Goal: Transaction & Acquisition: Purchase product/service

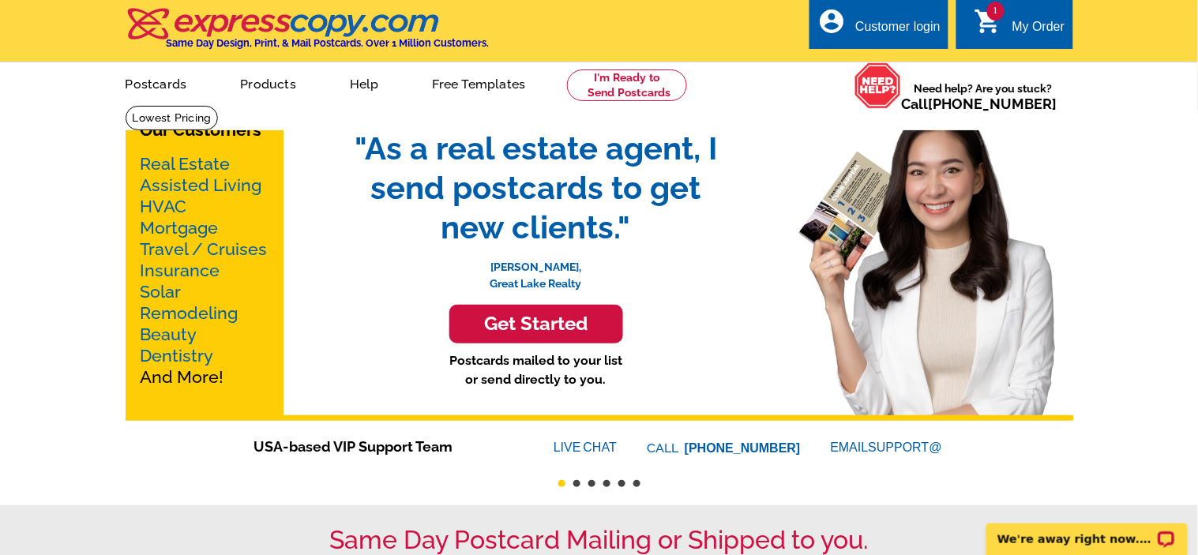
click at [519, 322] on h3 "Get Started" at bounding box center [536, 324] width 134 height 23
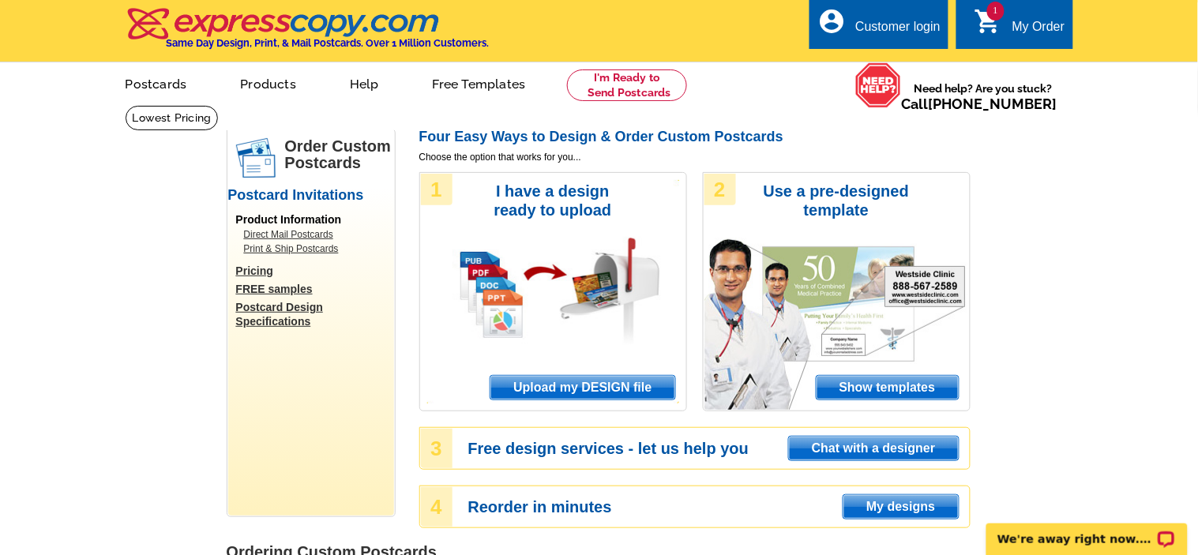
click at [571, 382] on span "Upload my DESIGN file" at bounding box center [583, 388] width 184 height 24
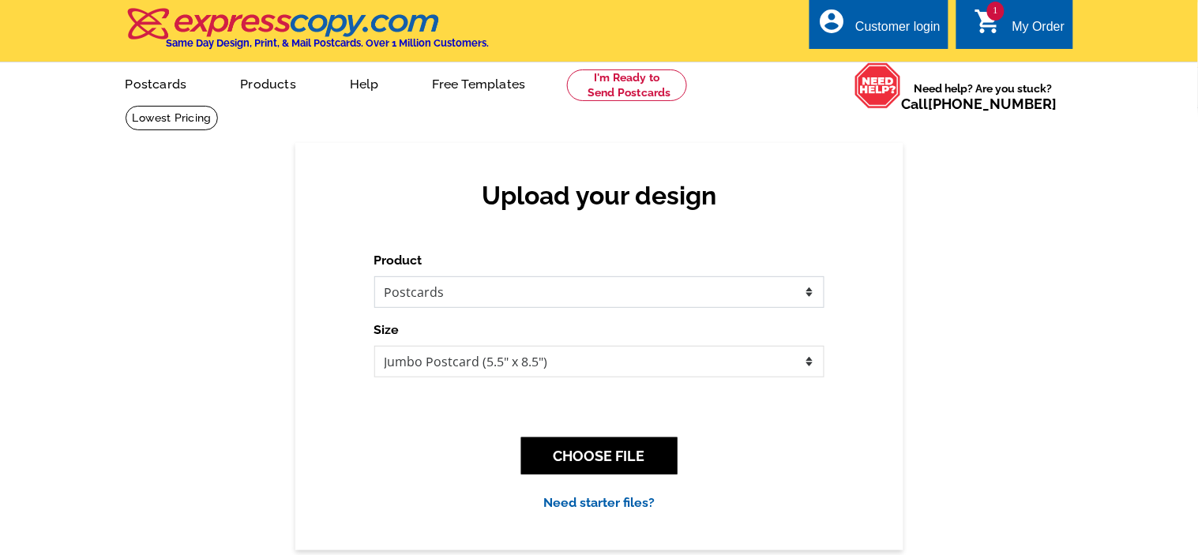
click at [698, 291] on select "Please select the type of file... Postcards Business Cards Letters and flyers G…" at bounding box center [599, 292] width 450 height 32
click at [374, 276] on select "Please select the type of file... Postcards Business Cards Letters and flyers G…" at bounding box center [599, 292] width 450 height 32
click at [723, 365] on select "Jumbo Postcard (5.5" x 8.5") Regular Postcard (4.25" x 5.6") Panoramic Postcard…" at bounding box center [599, 362] width 450 height 32
click at [374, 346] on select "Jumbo Postcard (5.5" x 8.5") Regular Postcard (4.25" x 5.6") Panoramic Postcard…" at bounding box center [599, 362] width 450 height 32
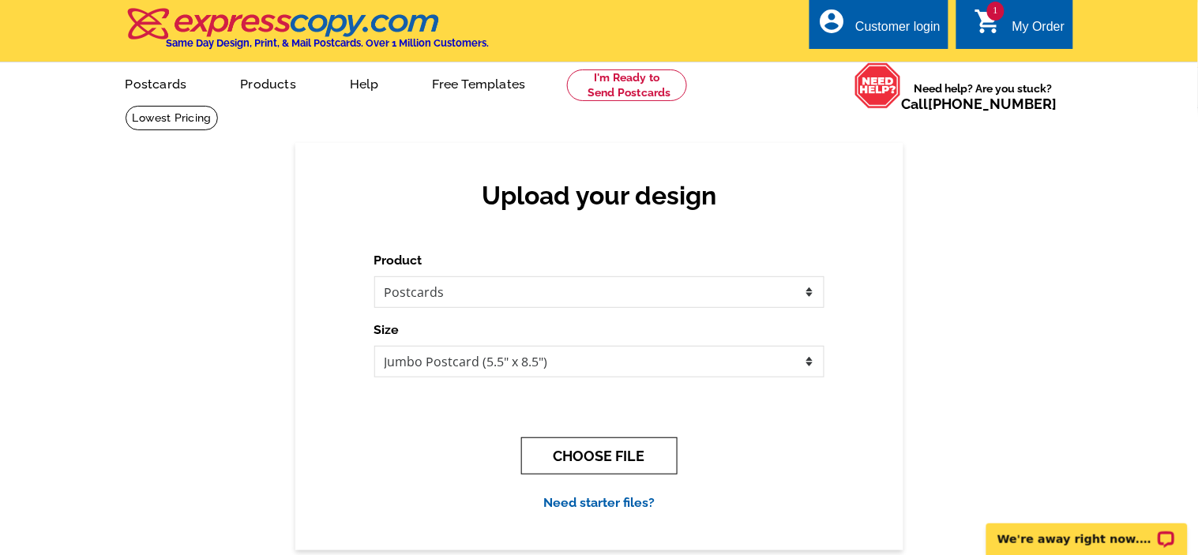
click at [656, 447] on button "CHOOSE FILE" at bounding box center [599, 456] width 156 height 37
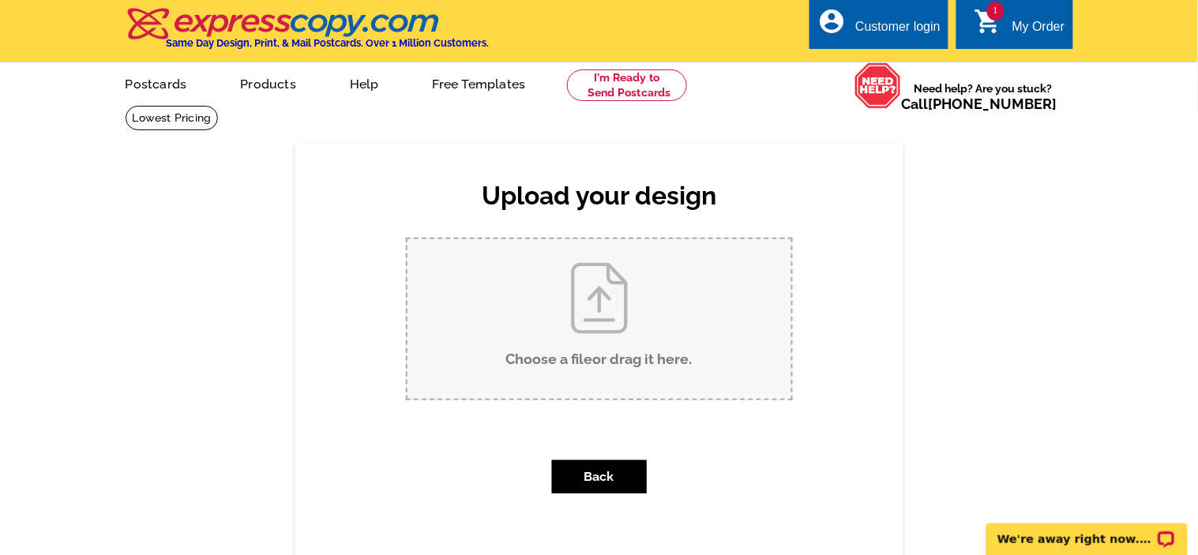
click at [671, 313] on input "Choose a file or drag it here ." at bounding box center [600, 319] width 384 height 160
type input "C:\fakepath\We offer smart and affordable solutions for your home repair needs.…"
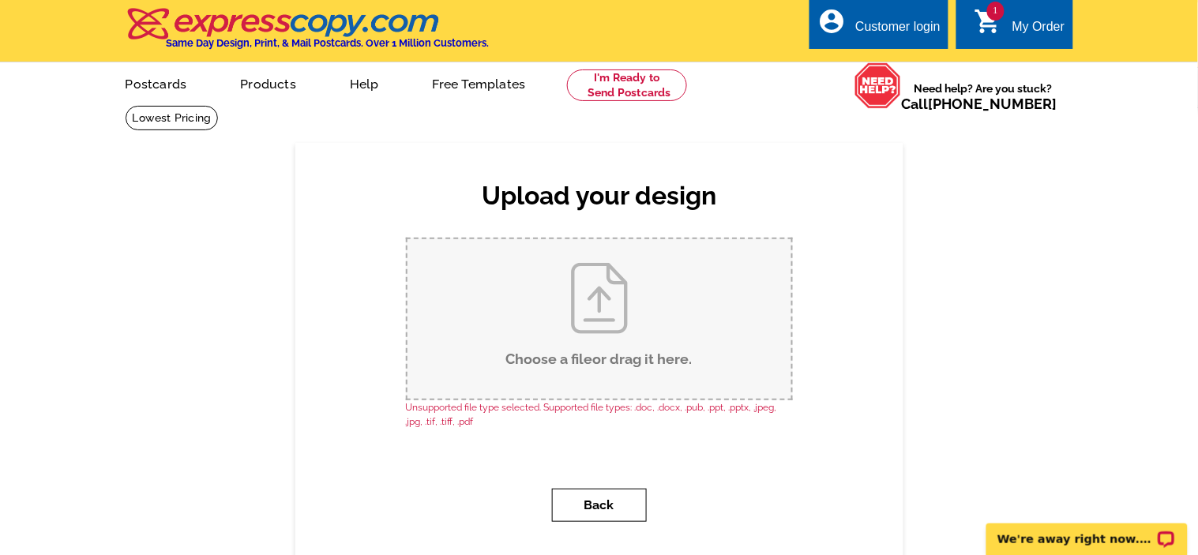
click at [596, 498] on button "Back" at bounding box center [599, 505] width 95 height 33
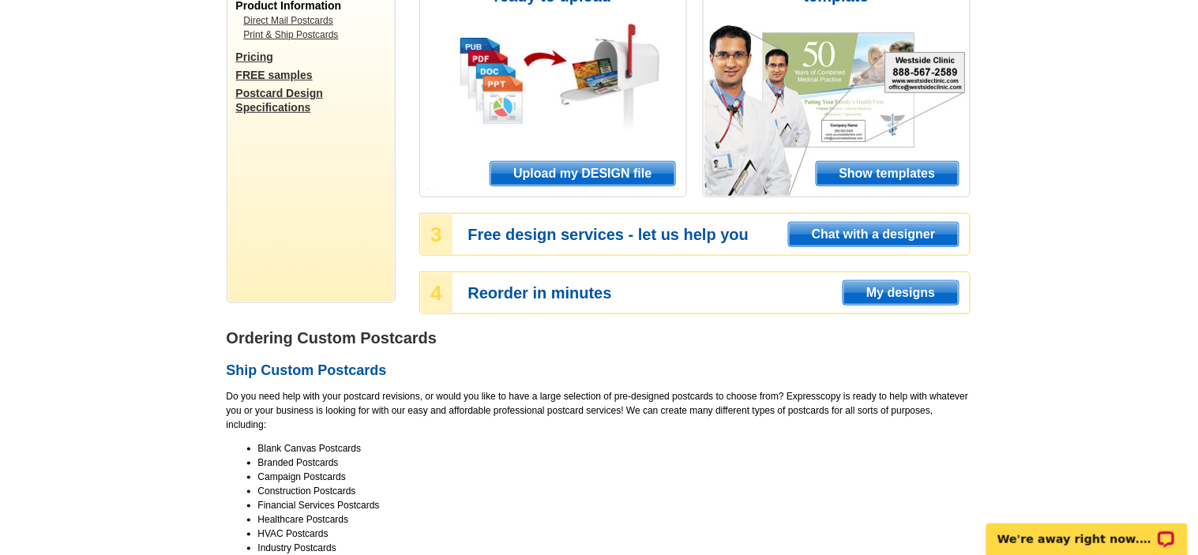
click at [703, 197] on div "2 Use a pre-designed template Show templates" at bounding box center [837, 77] width 268 height 239
click at [817, 186] on span "Show templates" at bounding box center [888, 174] width 142 height 24
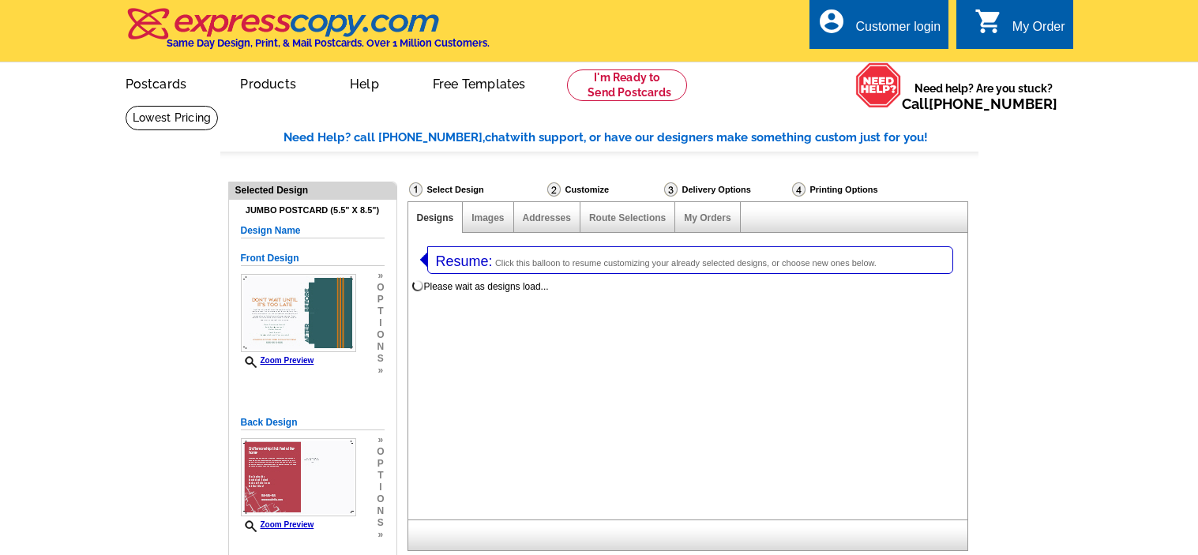
select select "1"
select select "2"
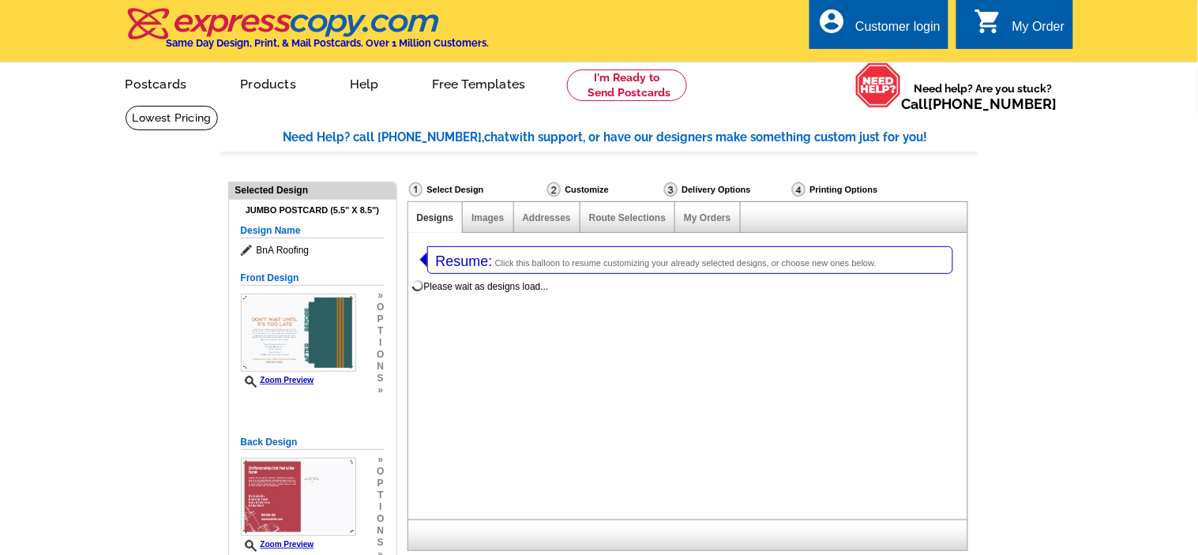
select select "971"
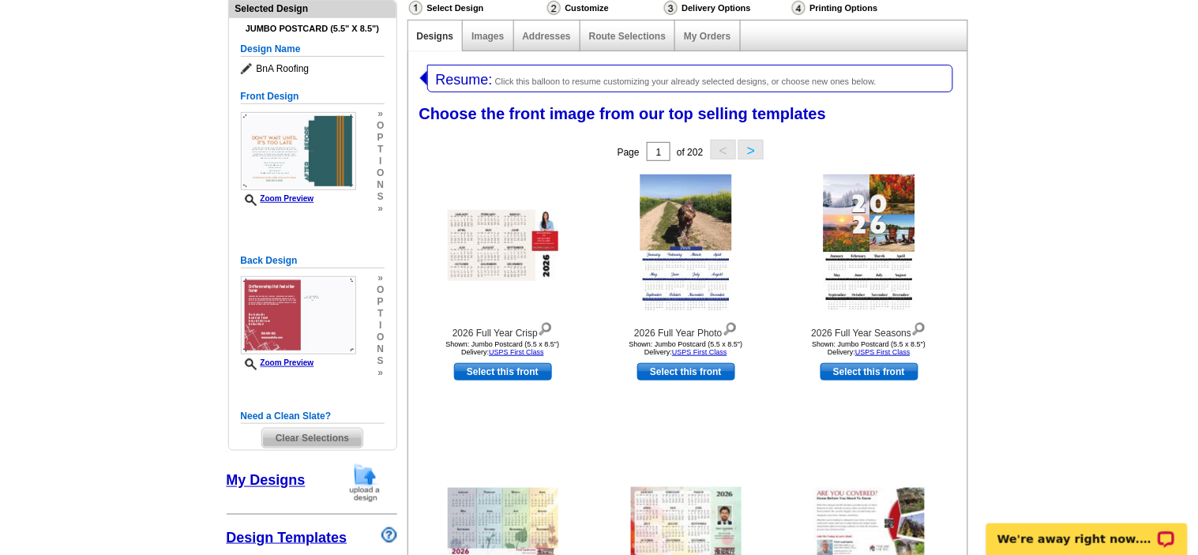
scroll to position [197, 0]
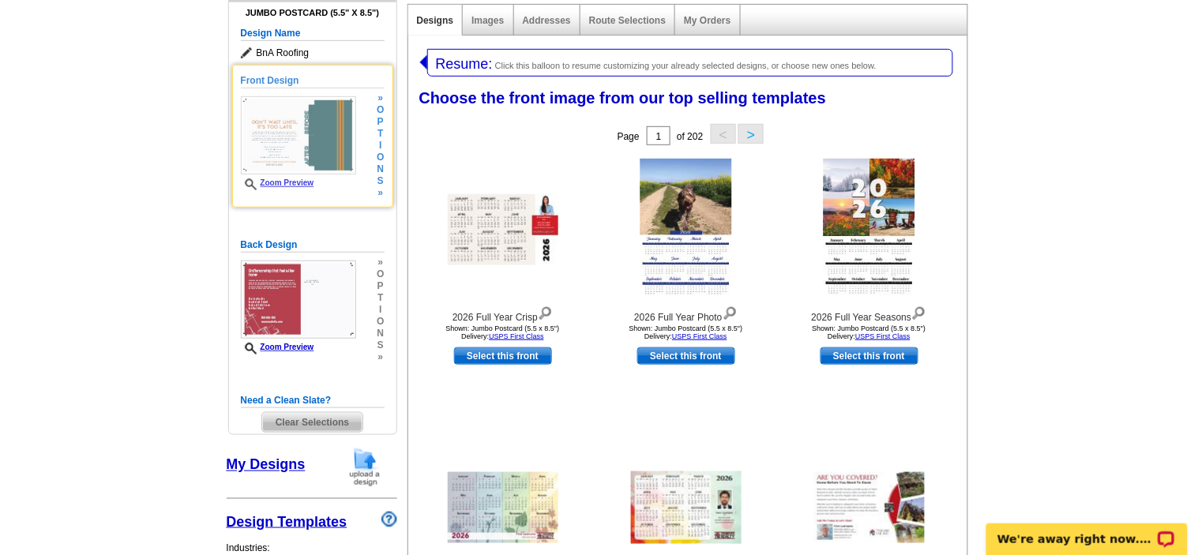
click at [299, 133] on img at bounding box center [298, 135] width 115 height 78
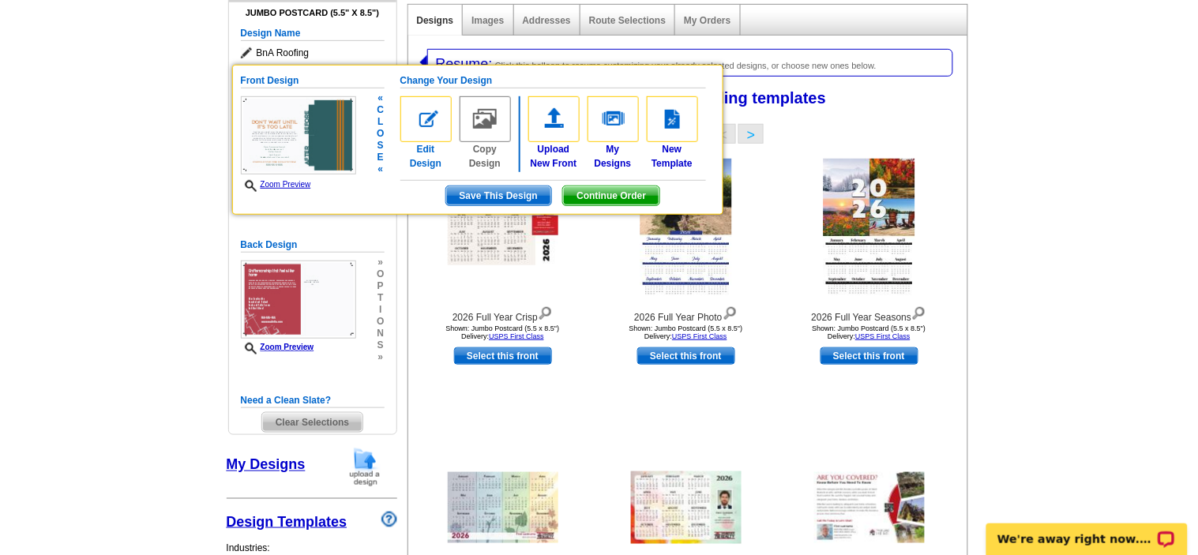
click at [420, 120] on img at bounding box center [425, 119] width 51 height 46
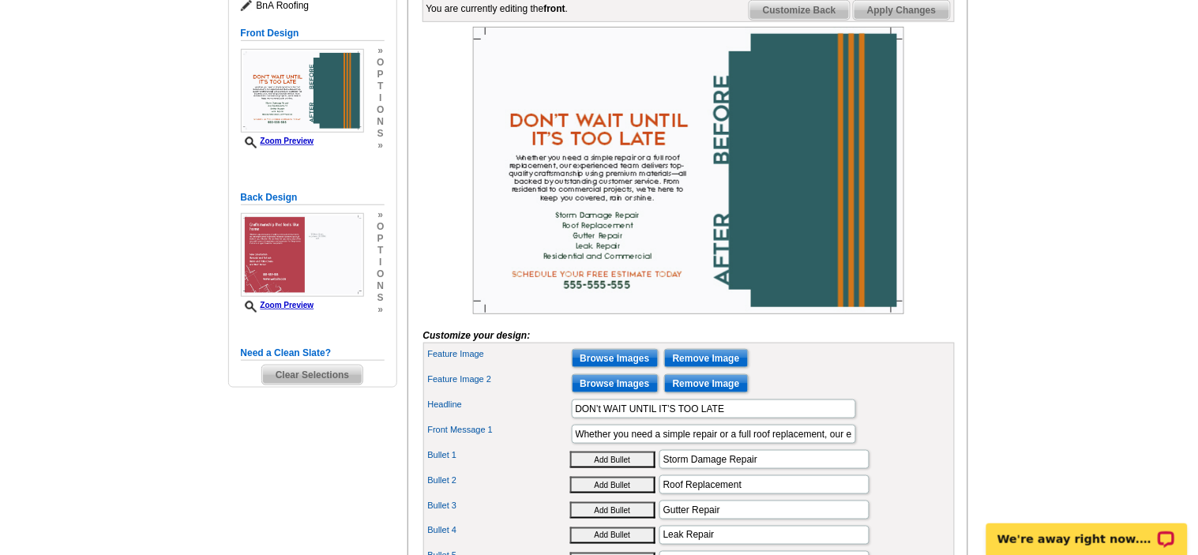
scroll to position [250, 0]
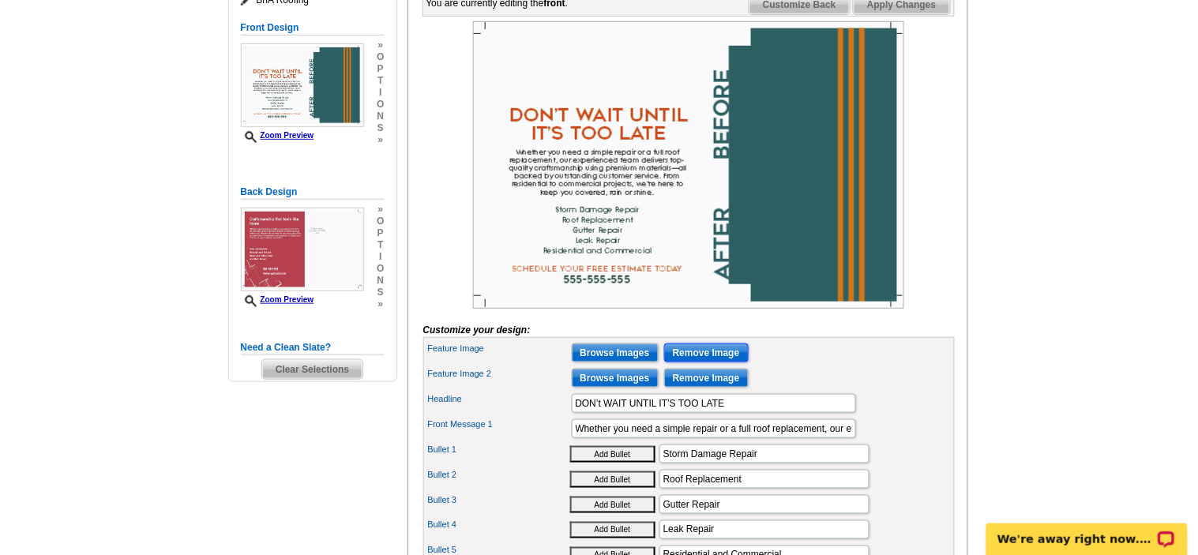
click at [701, 363] on input "Remove Image" at bounding box center [706, 353] width 85 height 19
click at [706, 388] on input "Remove Image" at bounding box center [706, 378] width 85 height 19
click at [603, 196] on img at bounding box center [688, 165] width 431 height 288
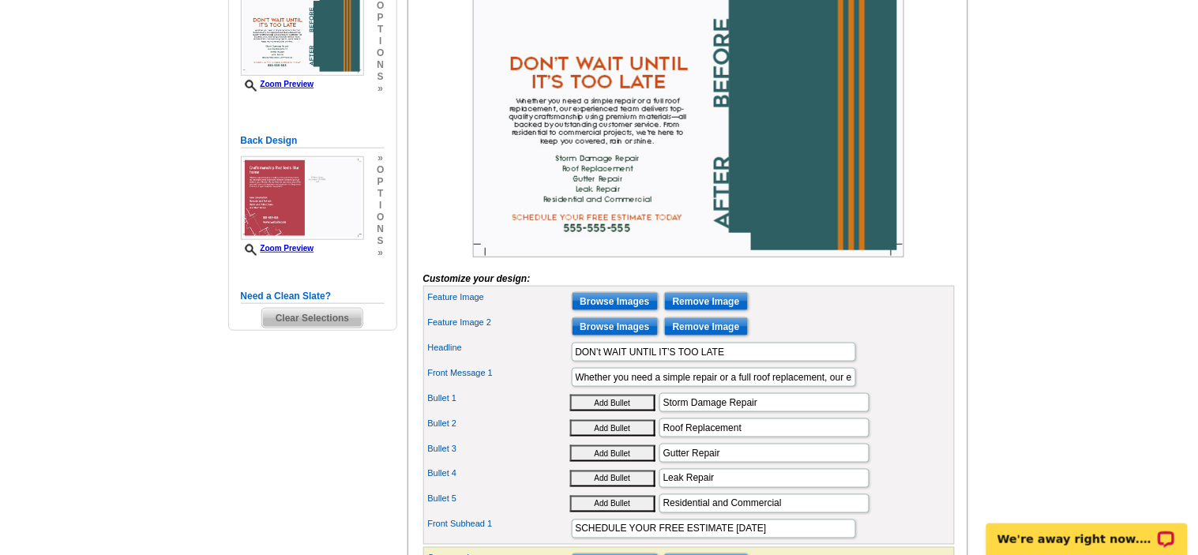
scroll to position [508, 0]
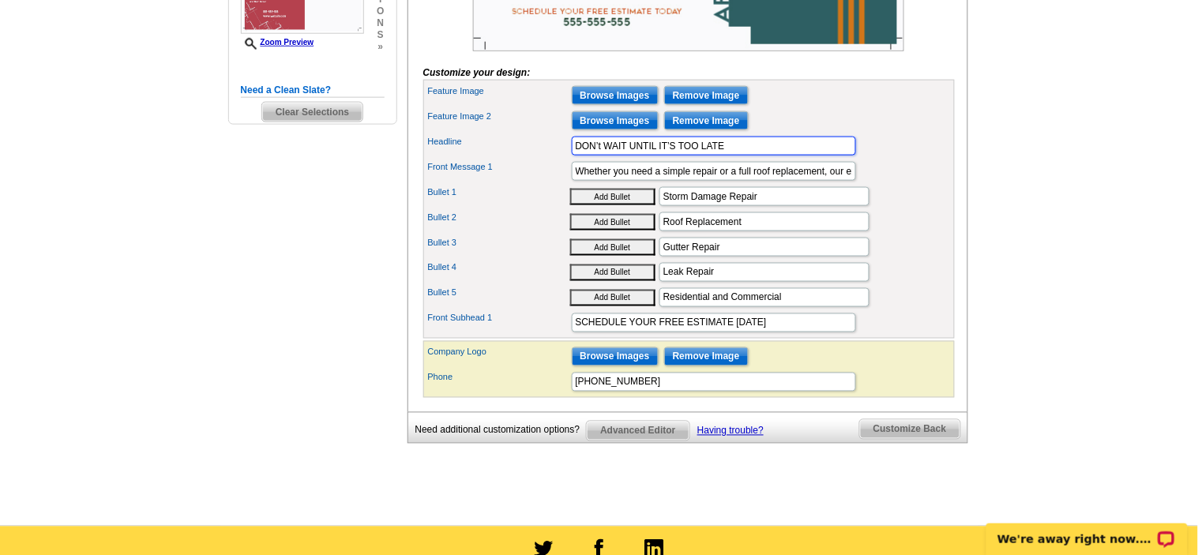
drag, startPoint x: 733, startPoint y: 173, endPoint x: 410, endPoint y: 198, distance: 324.1
click at [410, 198] on div "You are currently editing the front . Customize Front Customize Back Apply Chan…" at bounding box center [688, 70] width 561 height 684
